Goal: Find specific page/section: Find specific page/section

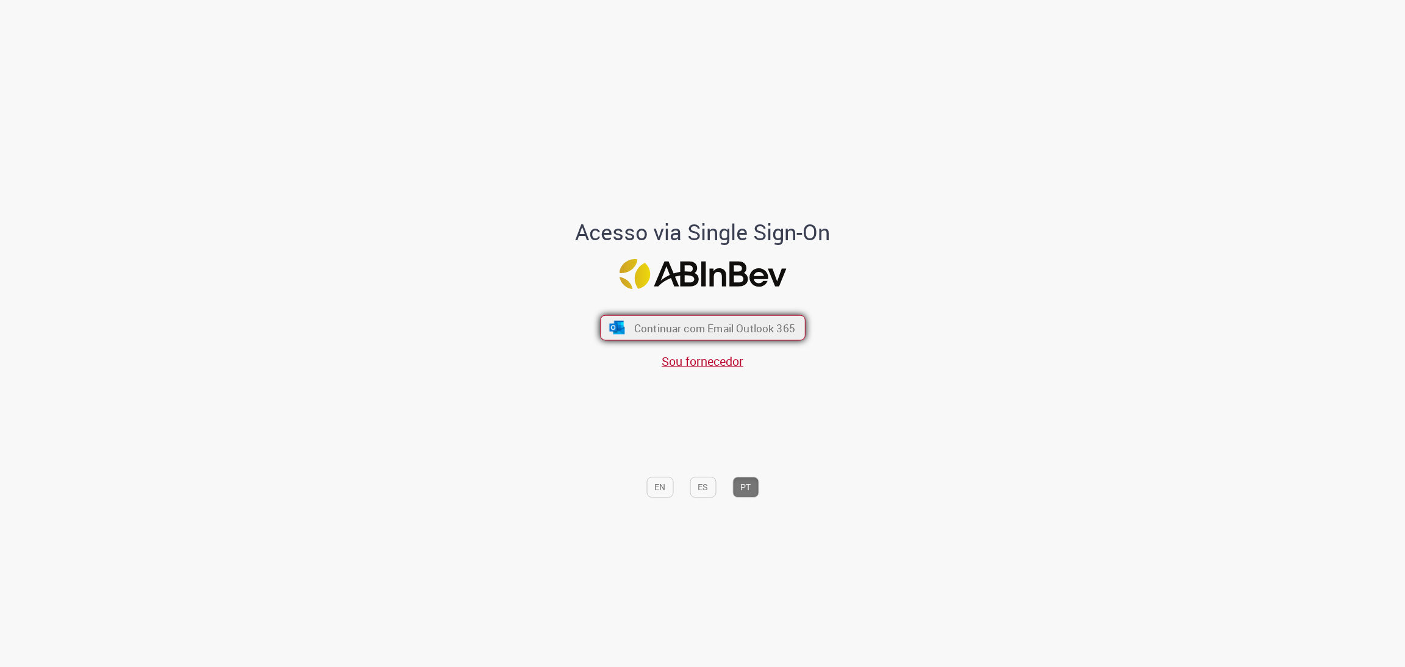
click at [792, 331] on span "Continuar com Email Outlook 365" at bounding box center [714, 328] width 161 height 14
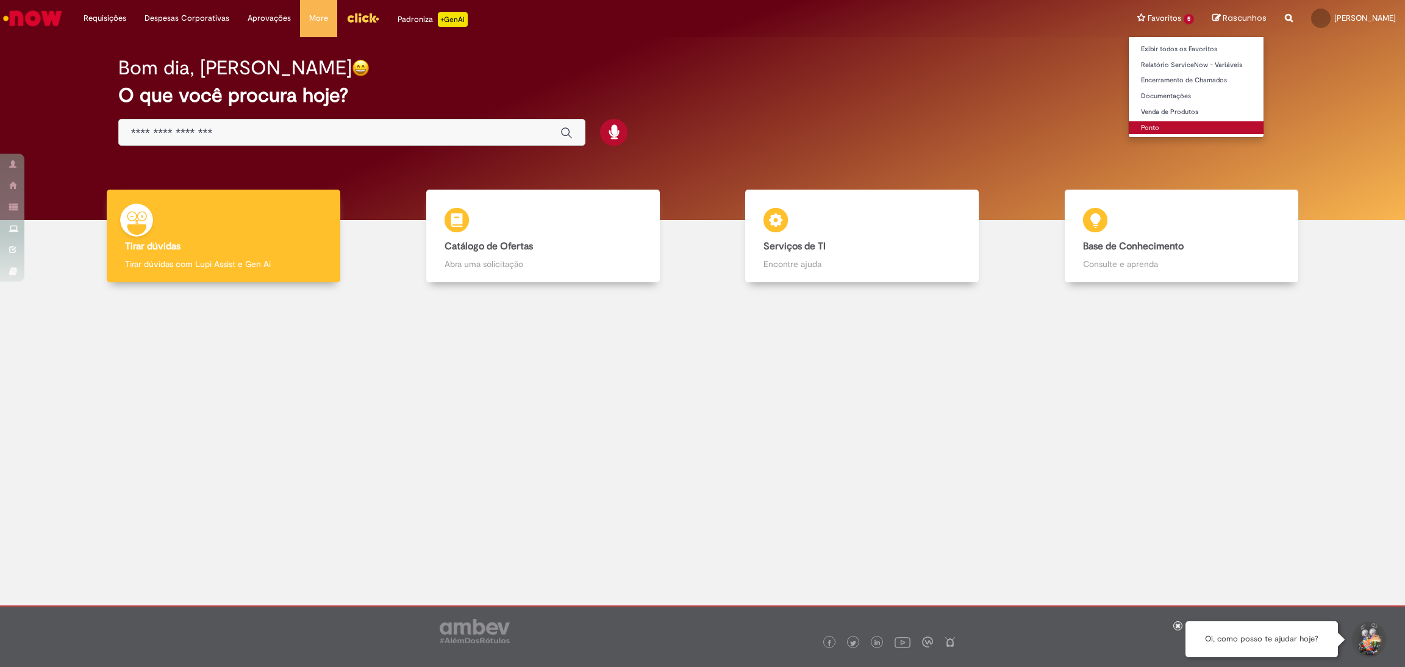
click at [1167, 121] on link "Ponto" at bounding box center [1196, 127] width 135 height 13
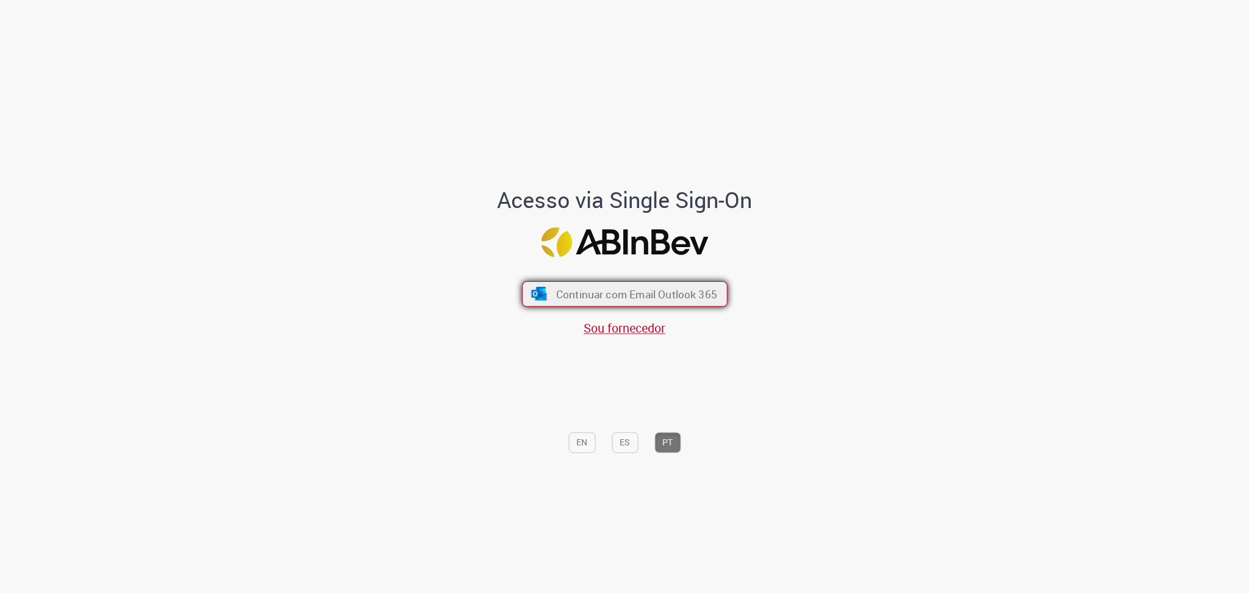
click at [678, 294] on span "Continuar com Email Outlook 365" at bounding box center [636, 294] width 161 height 14
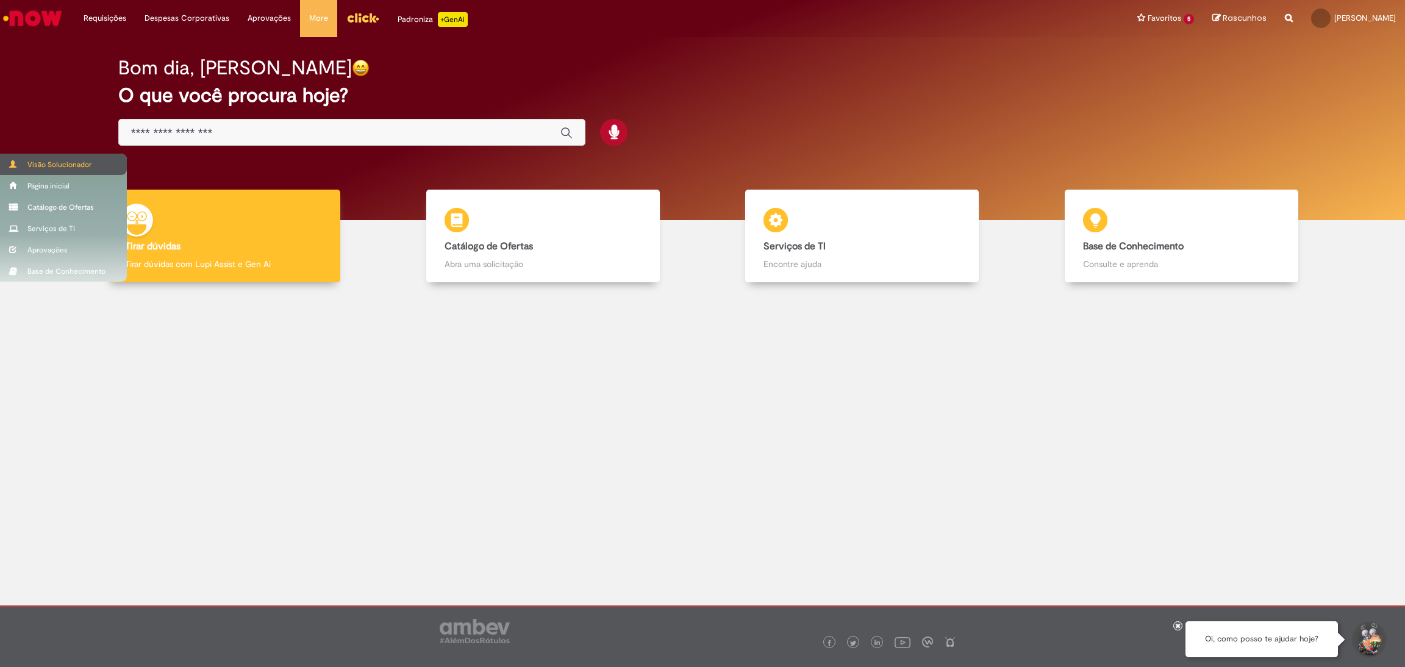
click at [41, 165] on div "Visão Solucionador" at bounding box center [63, 164] width 127 height 21
click at [34, 167] on div "Visão Solucionador" at bounding box center [63, 164] width 127 height 21
